Goal: Check status: Check status

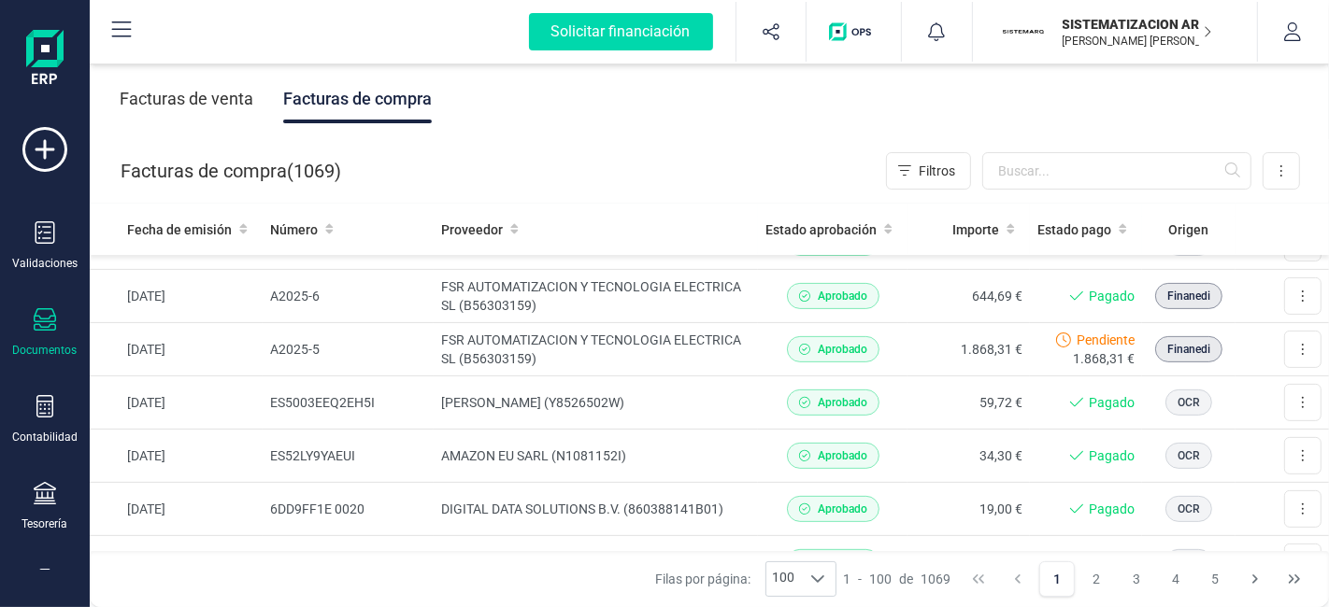
scroll to position [572, 0]
click at [690, 333] on td "FSR AUTOMATIZACION Y TECNOLOGIA ELECTRICA SL (B56303159)" at bounding box center [596, 348] width 324 height 53
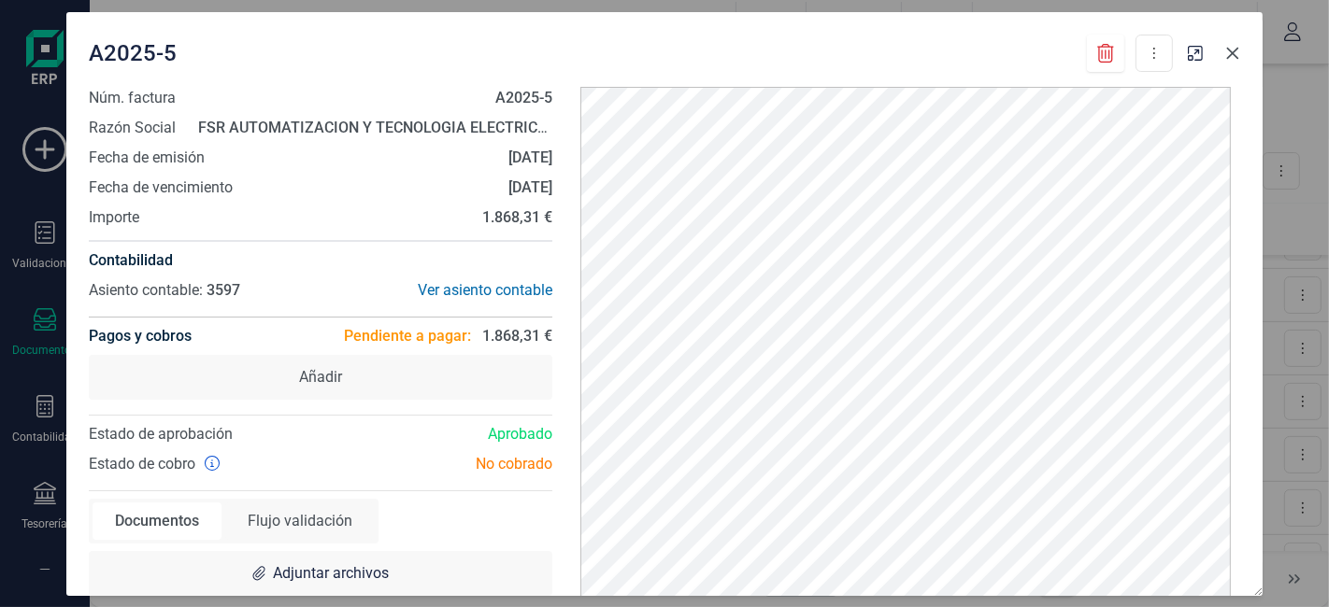
click at [1234, 54] on icon "Close" at bounding box center [1232, 53] width 15 height 15
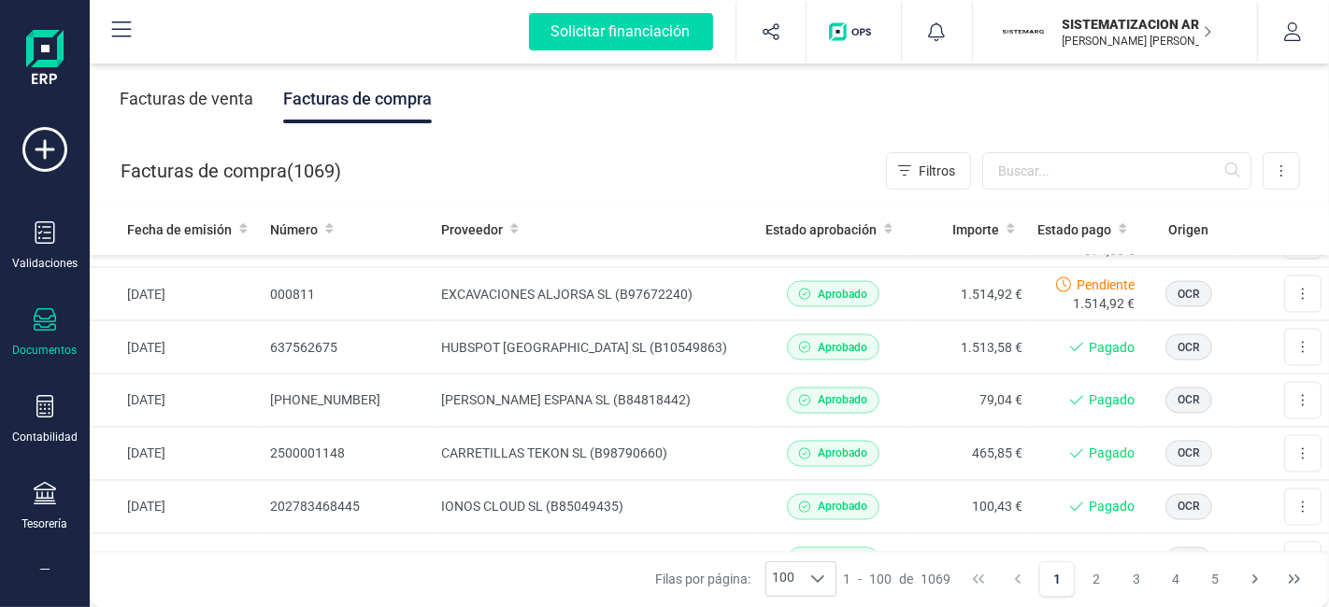
scroll to position [2795, 0]
click at [1038, 163] on input "text" at bounding box center [1116, 170] width 269 height 37
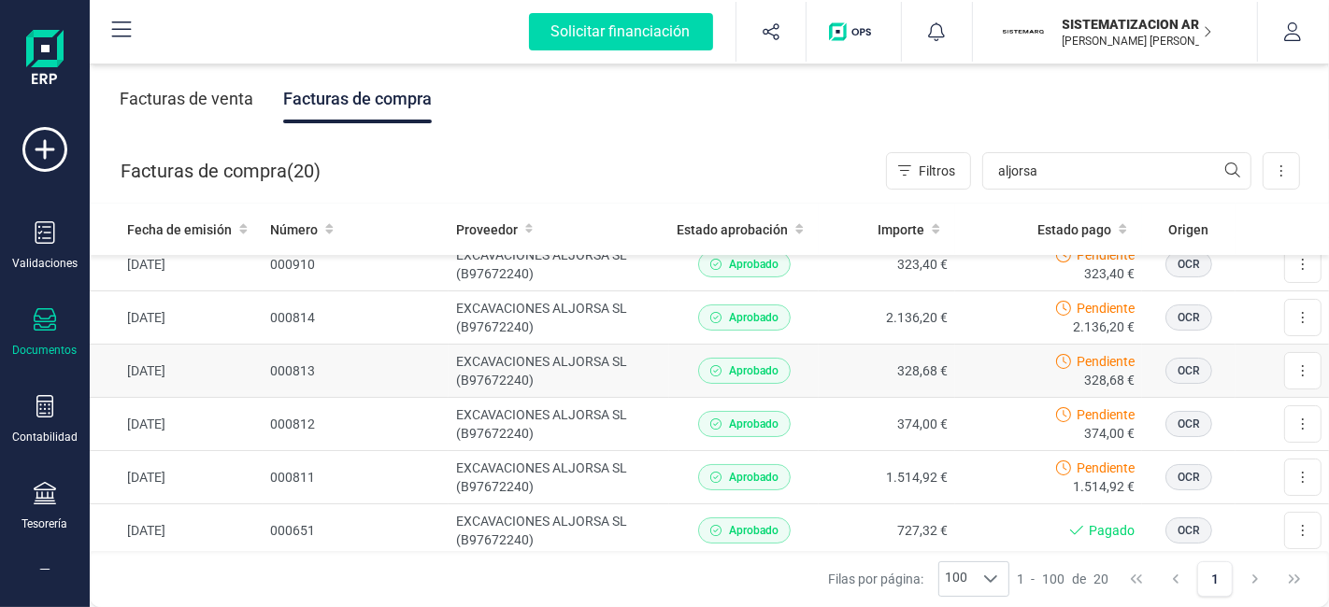
scroll to position [124, 0]
click at [1044, 178] on input "aljorsa" at bounding box center [1116, 170] width 269 height 37
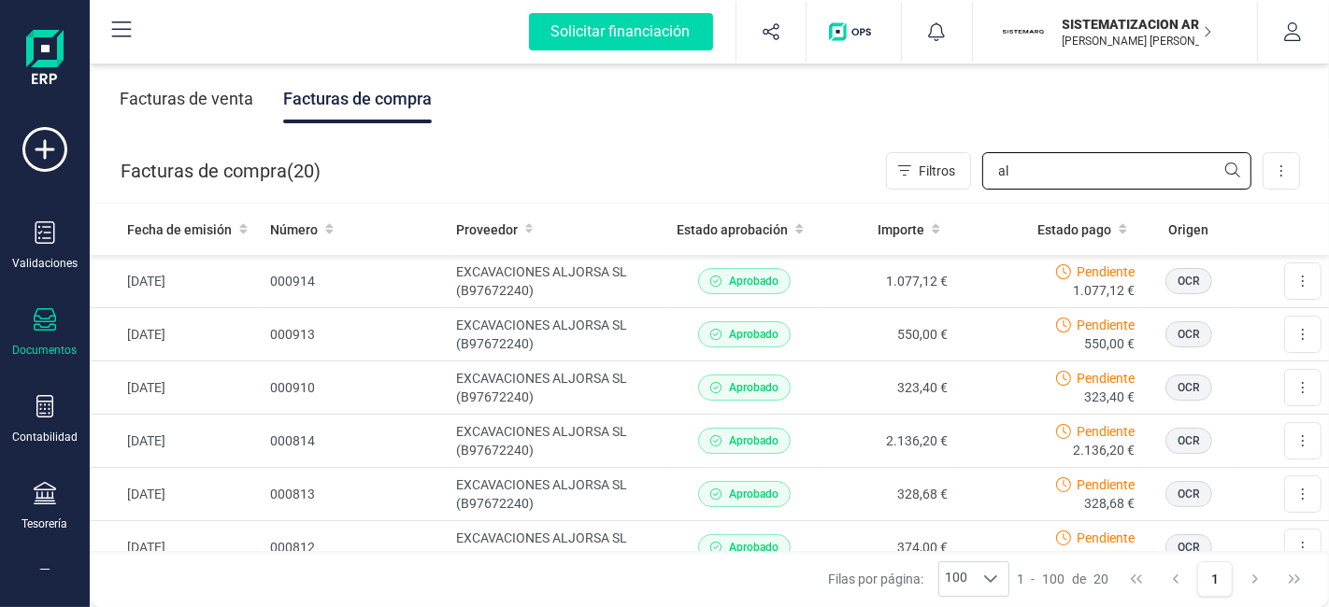
type input "a"
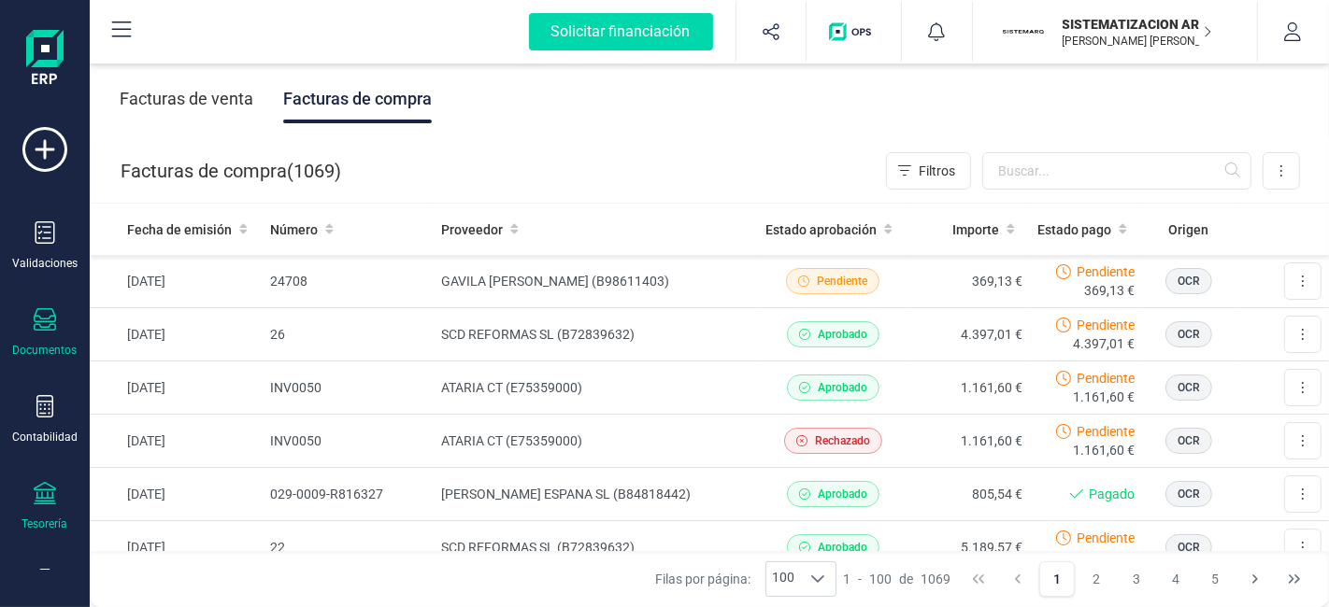
click at [53, 492] on icon at bounding box center [45, 493] width 22 height 22
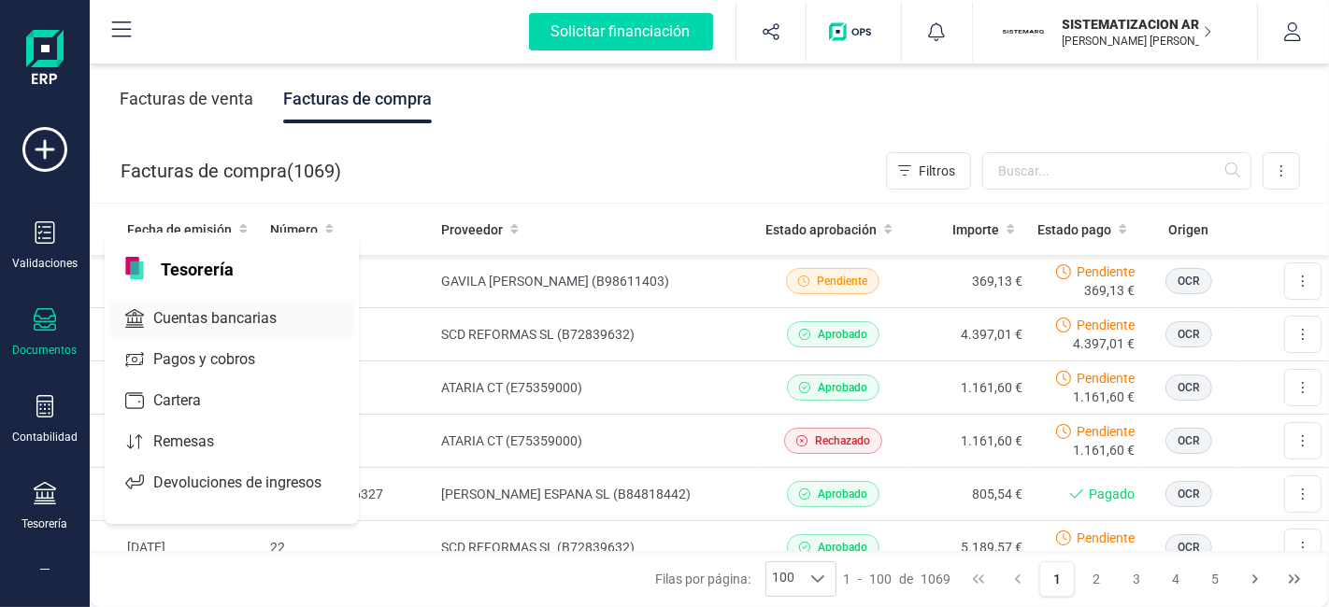
click at [226, 313] on span "Cuentas bancarias" at bounding box center [228, 318] width 164 height 22
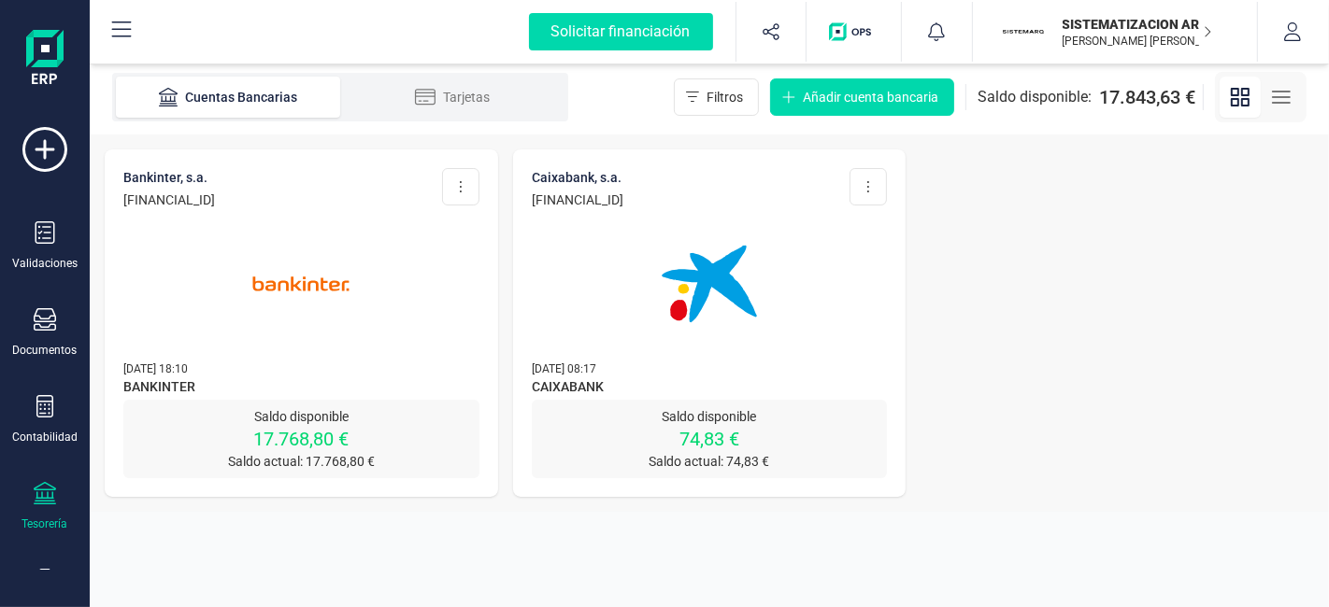
click at [726, 334] on img at bounding box center [709, 284] width 157 height 157
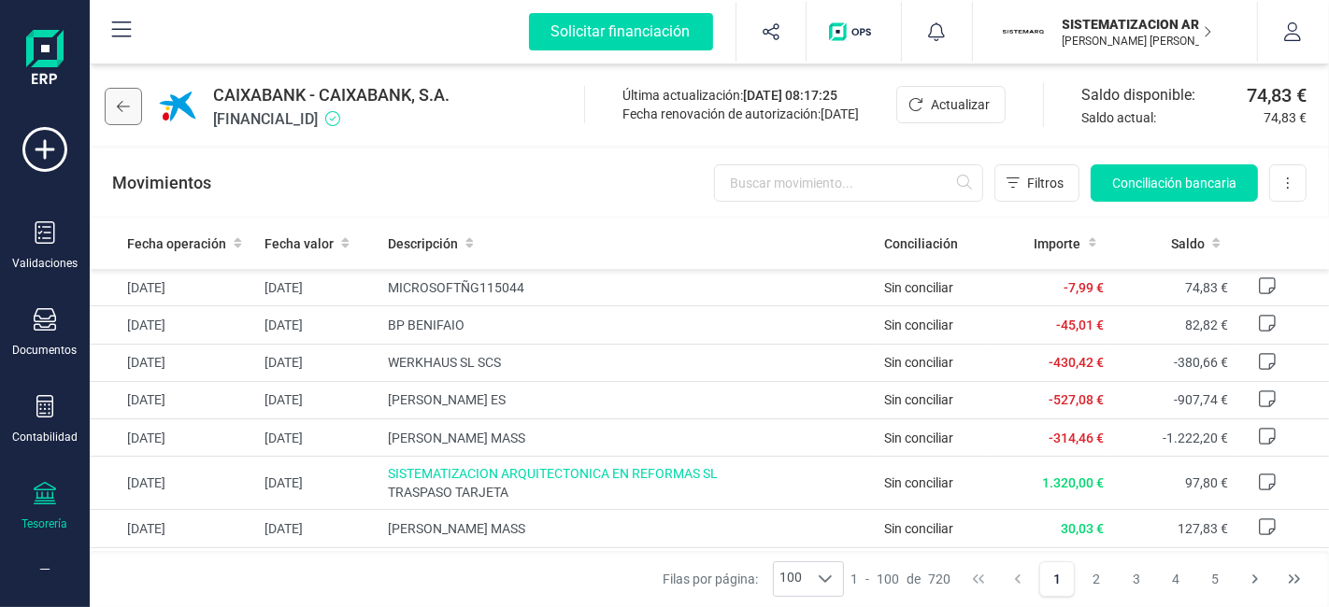
click at [125, 121] on button at bounding box center [123, 106] width 37 height 37
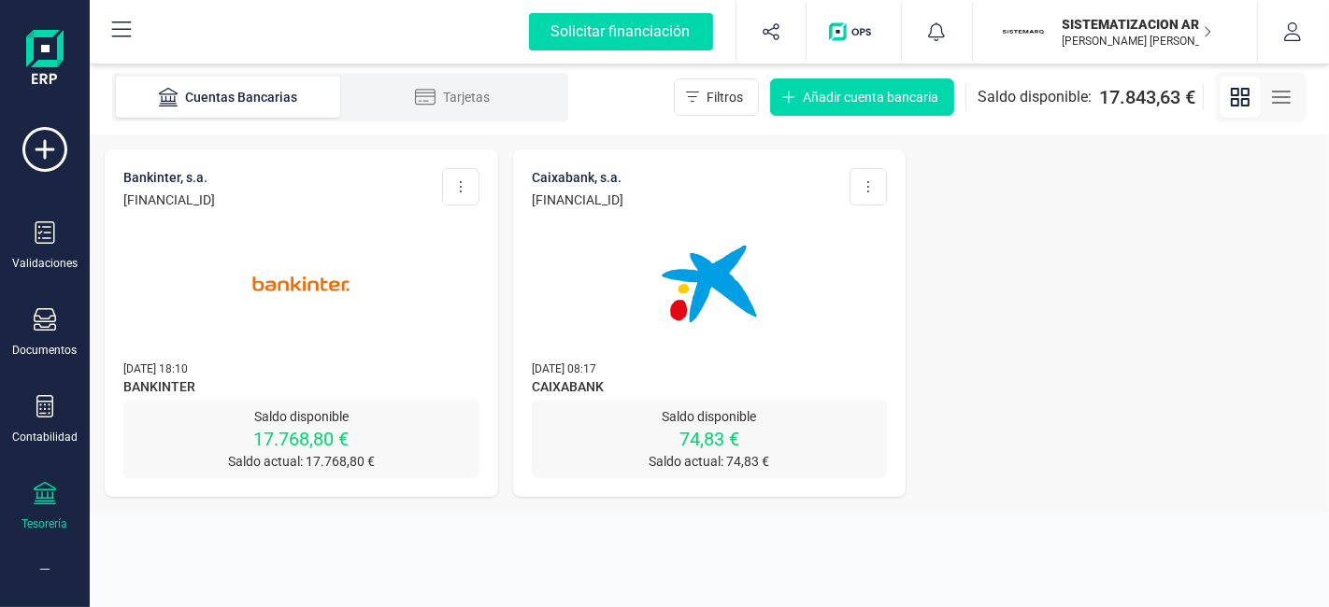
click at [304, 284] on img at bounding box center [300, 284] width 157 height 157
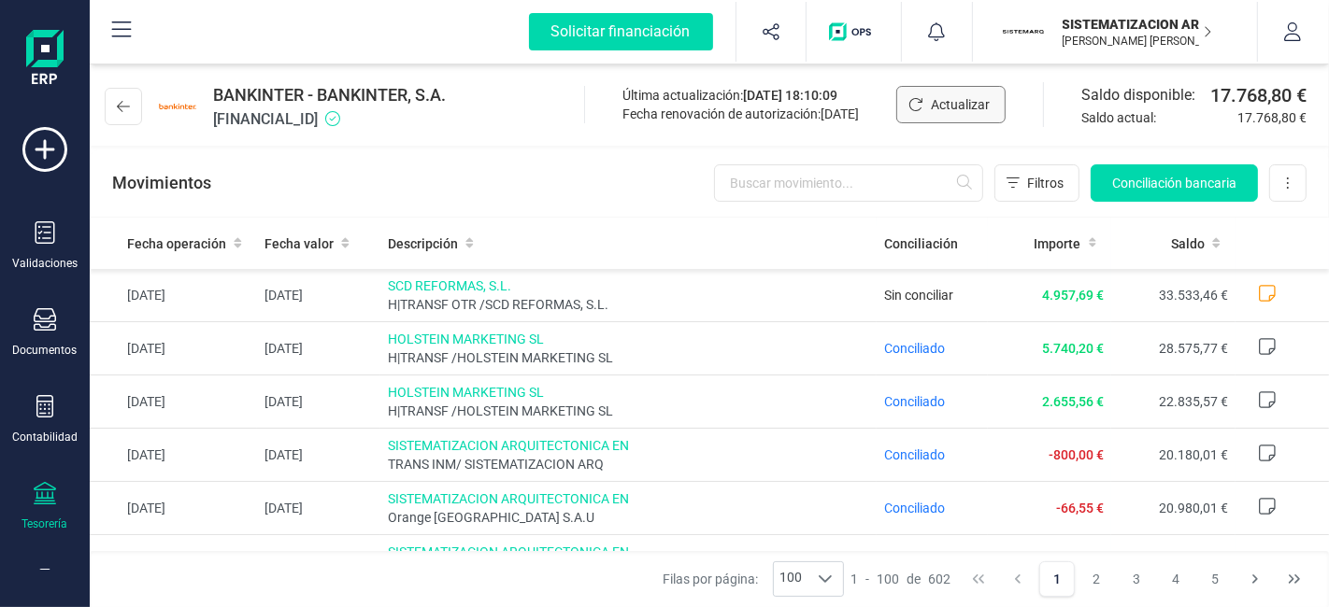
click at [924, 122] on button "Actualizar" at bounding box center [950, 104] width 109 height 37
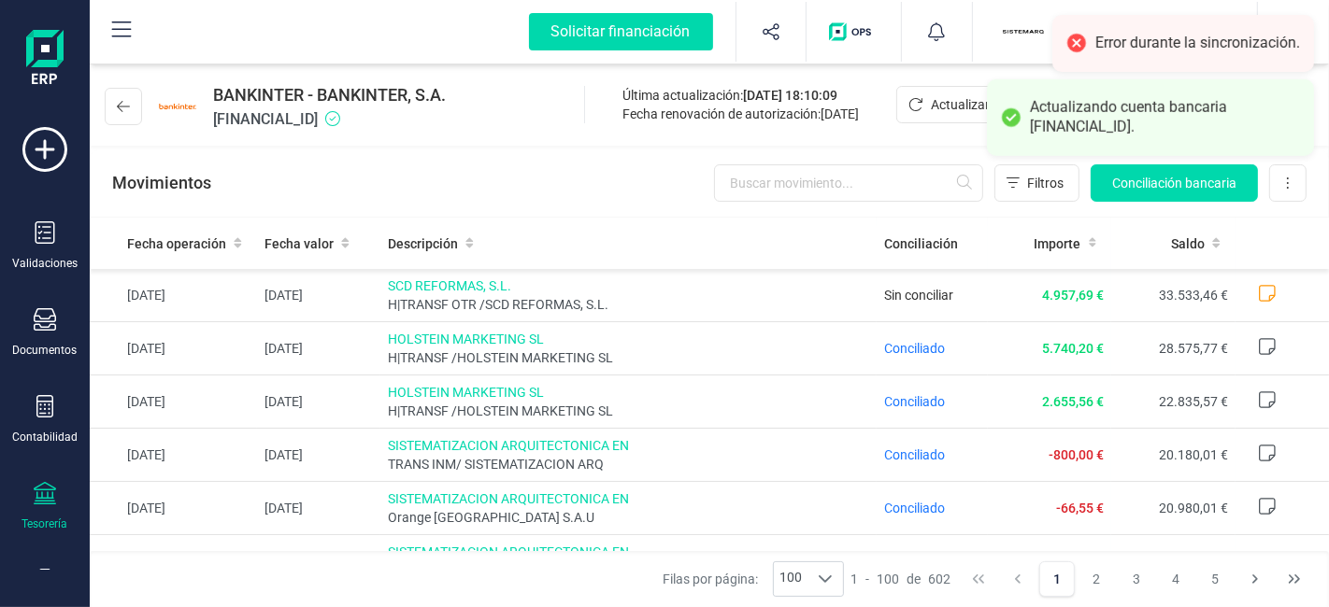
click at [536, 137] on div "BANKINTER - BANKINTER, S.A. [FINANCIAL_ID] Última actualización: [DATE] 18:10:0…" at bounding box center [709, 103] width 1239 height 86
